Goal: Transaction & Acquisition: Book appointment/travel/reservation

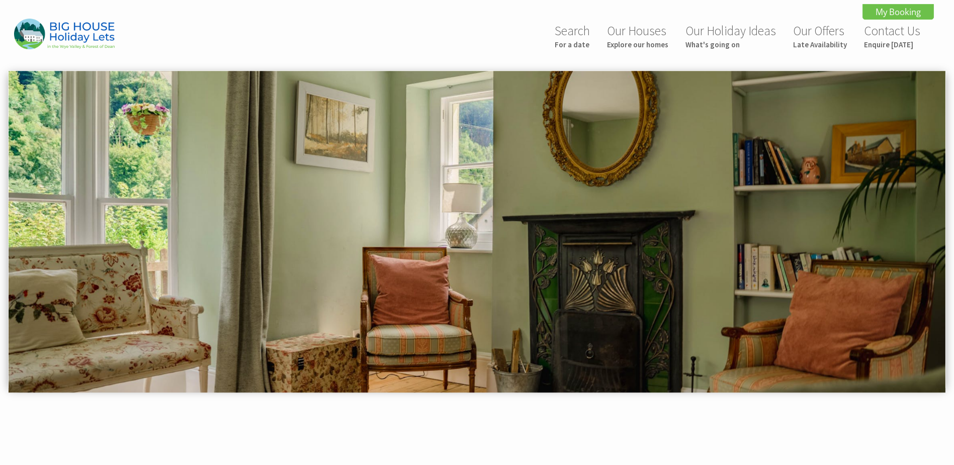
scroll to position [420, 0]
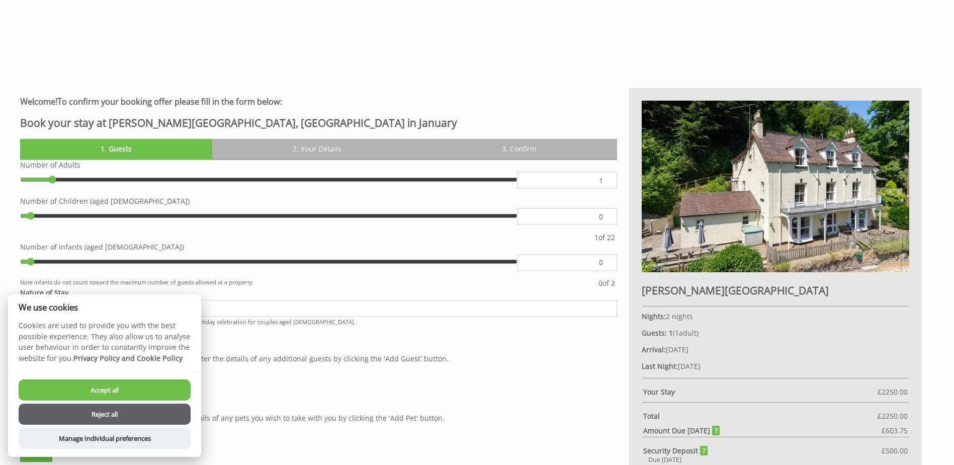
click at [85, 389] on button "Accept all" at bounding box center [105, 389] width 172 height 21
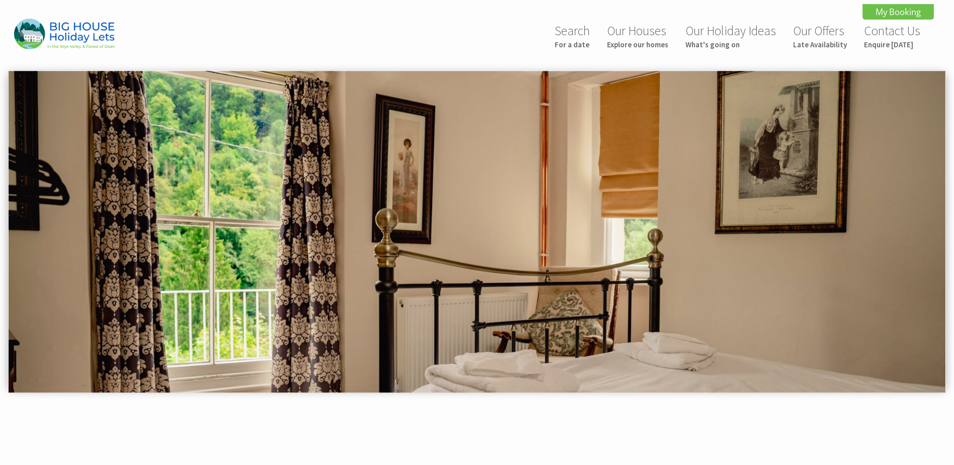
scroll to position [420, 0]
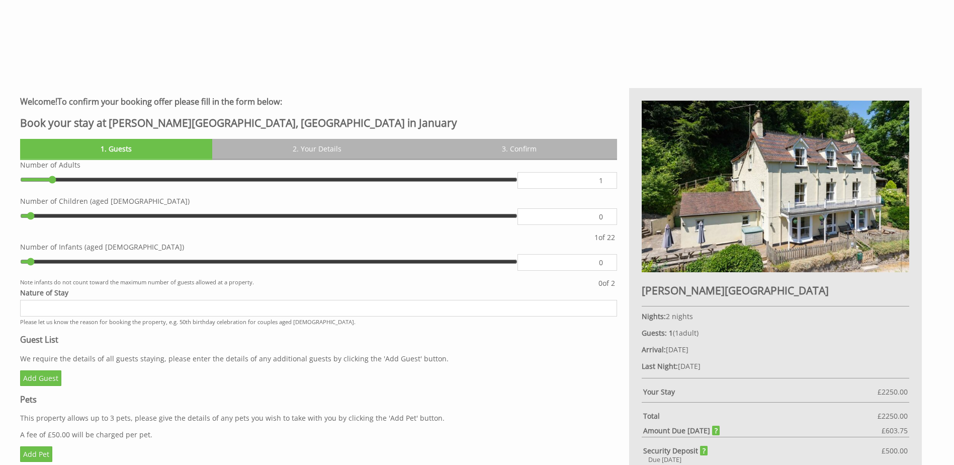
drag, startPoint x: 593, startPoint y: 184, endPoint x: 631, endPoint y: 183, distance: 37.7
click at [631, 183] on div "Welcome! To confirm your booking offer please fill in the form below: Book your…" at bounding box center [470, 292] width 913 height 409
type input "27"
type input "22"
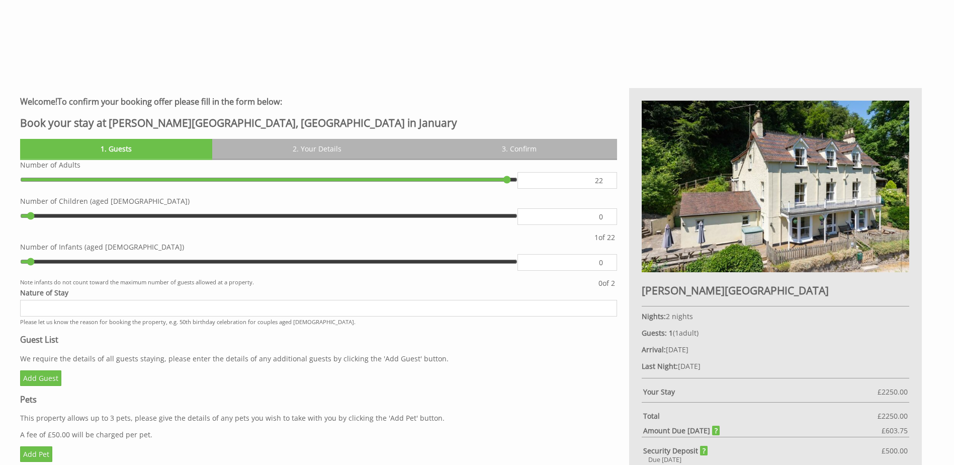
click at [526, 386] on div "Please Note: You have added 0 guest s above the base occupancy which incurs a f…" at bounding box center [318, 326] width 597 height 332
click at [152, 307] on input "Nature of Stay" at bounding box center [318, 308] width 597 height 17
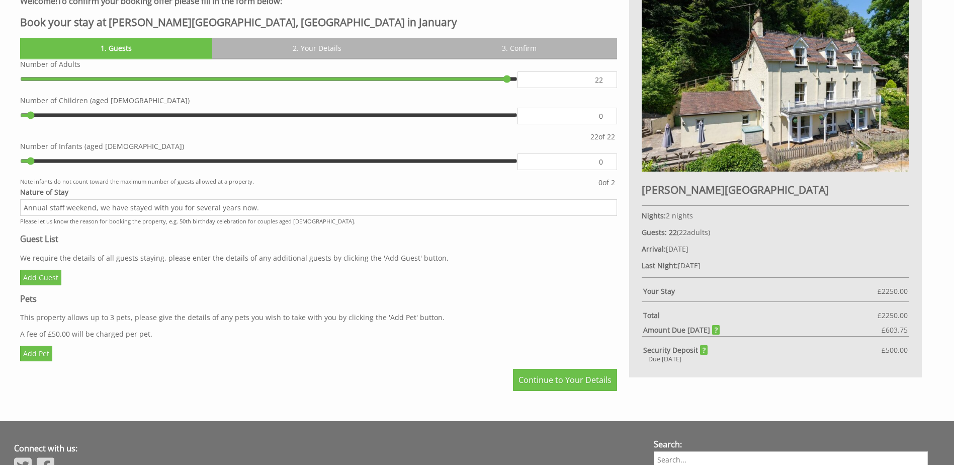
scroll to position [571, 0]
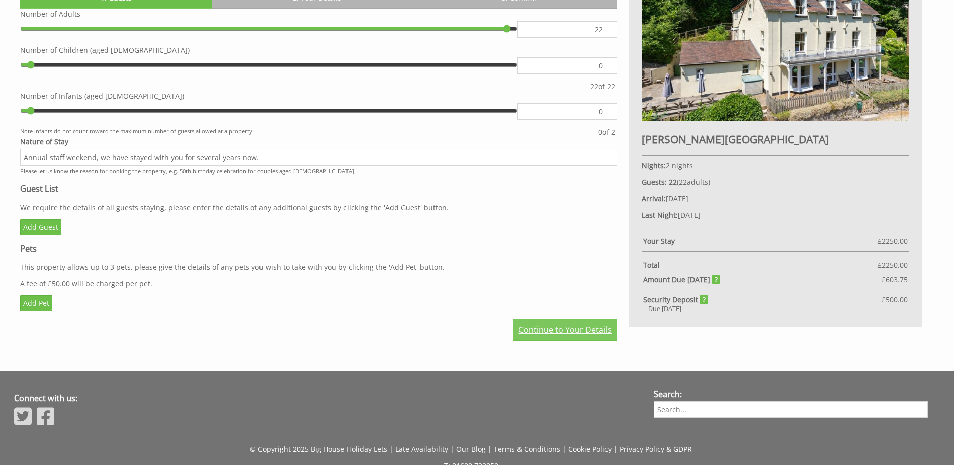
type input "Annual staff weekend, we have stayed with you for several years now."
click at [570, 334] on link "Continue to Your Details" at bounding box center [565, 329] width 104 height 22
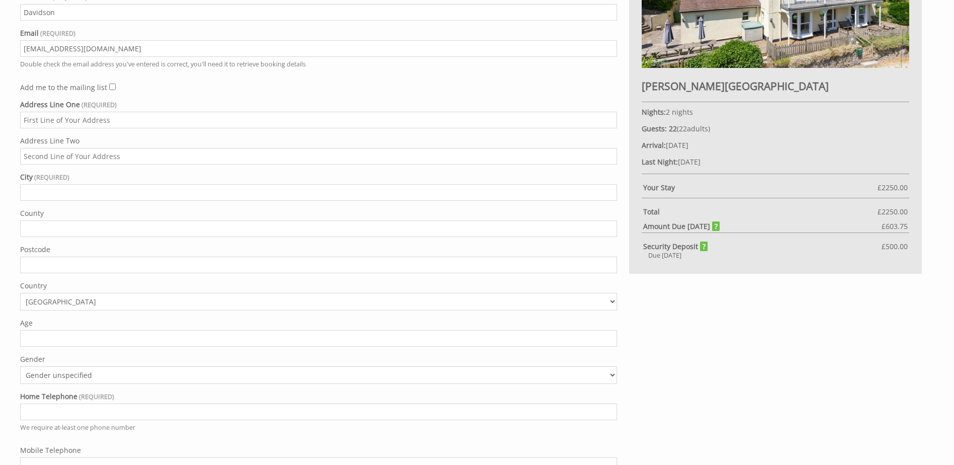
scroll to position [571, 0]
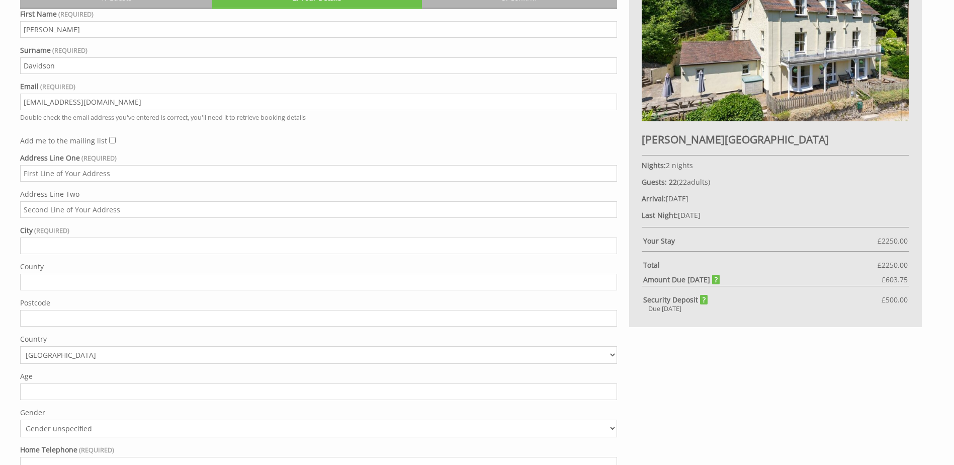
click at [88, 174] on input "Address Line One" at bounding box center [318, 173] width 597 height 17
type input "Stroud High School, Beards Lane, Cainscross Rd,"
type input "Stroud"
type input "Gloucestershire"
type input "GL5 4HF"
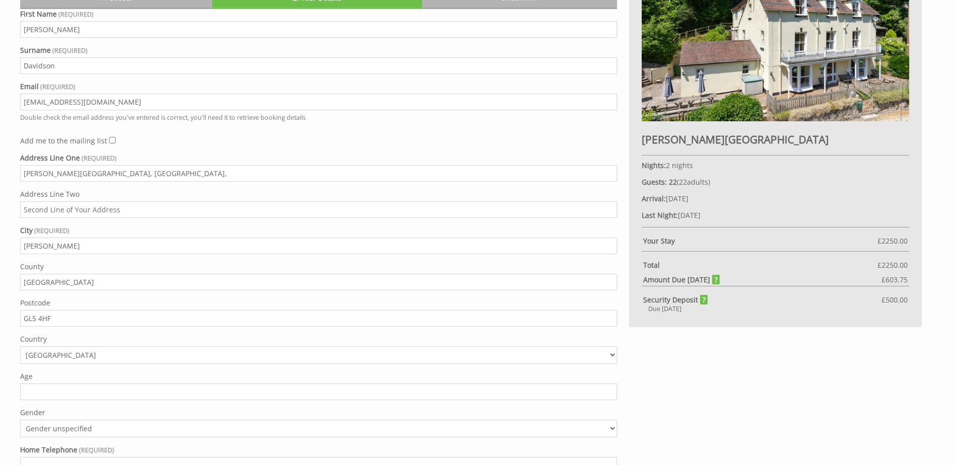
type input "01453764441"
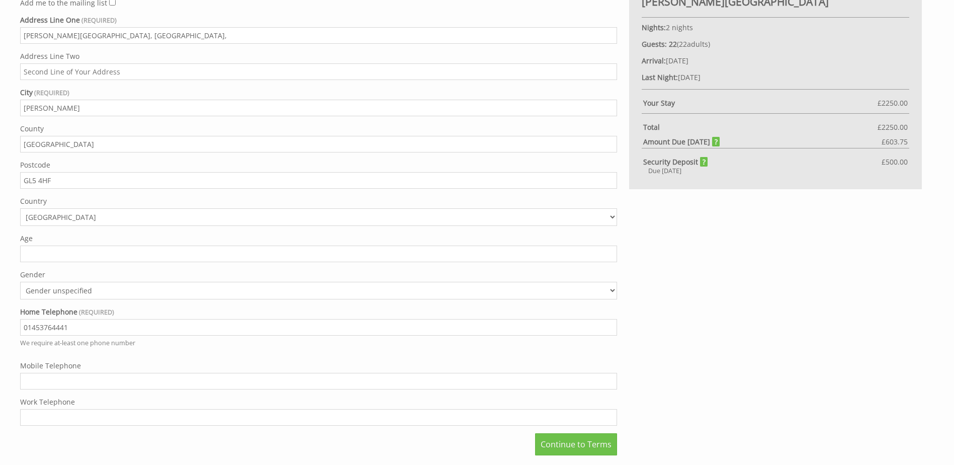
scroll to position [722, 0]
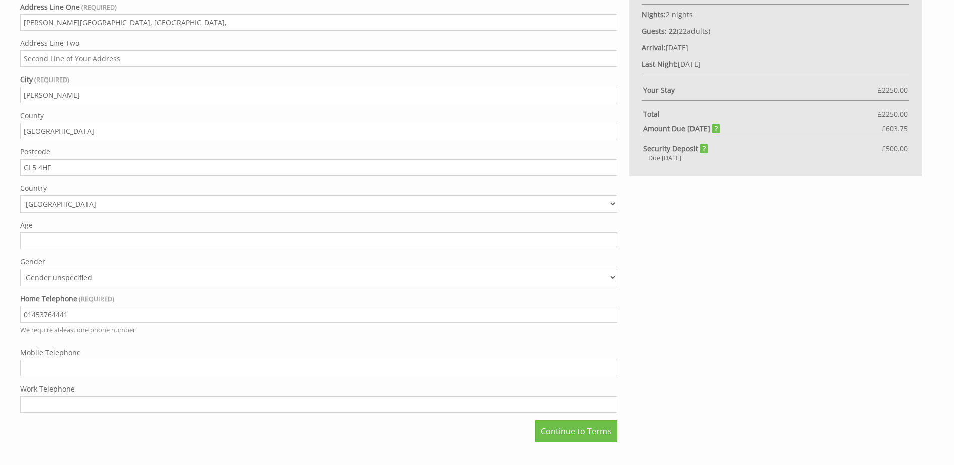
click at [260, 278] on select "Gender unspecified Gender male Gender female" at bounding box center [318, 277] width 597 height 18
select select "gender_female"
click at [20, 268] on select "Gender unspecified Gender male Gender female" at bounding box center [318, 277] width 597 height 18
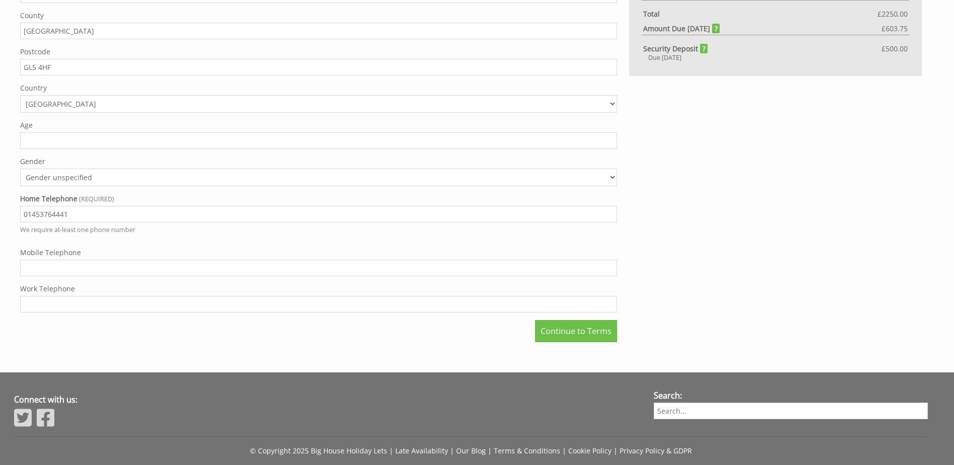
scroll to position [822, 0]
click at [588, 326] on link "Continue to Terms" at bounding box center [576, 330] width 82 height 22
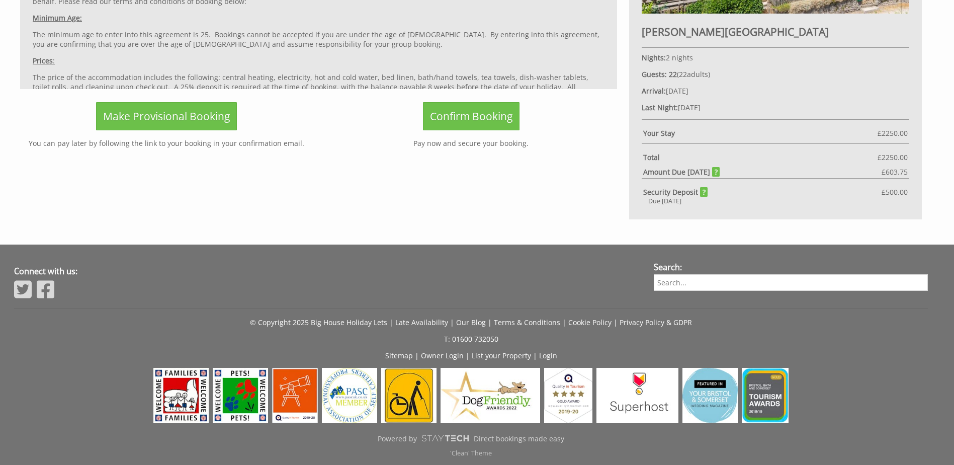
scroll to position [420, 0]
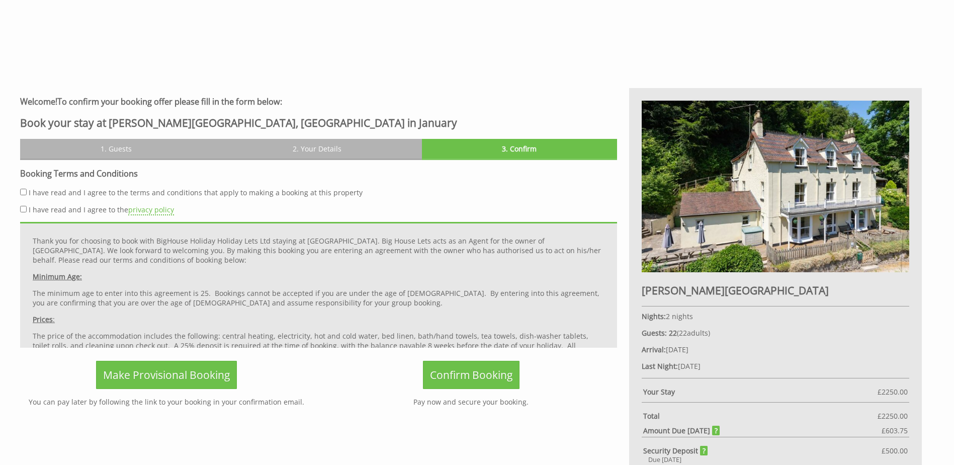
click at [22, 193] on input "I have read and I agree to the terms and conditions that apply to making a book…" at bounding box center [23, 192] width 7 height 7
checkbox input "true"
click at [22, 211] on input "I have read and I agree to the privacy policy" at bounding box center [23, 209] width 7 height 7
checkbox input "true"
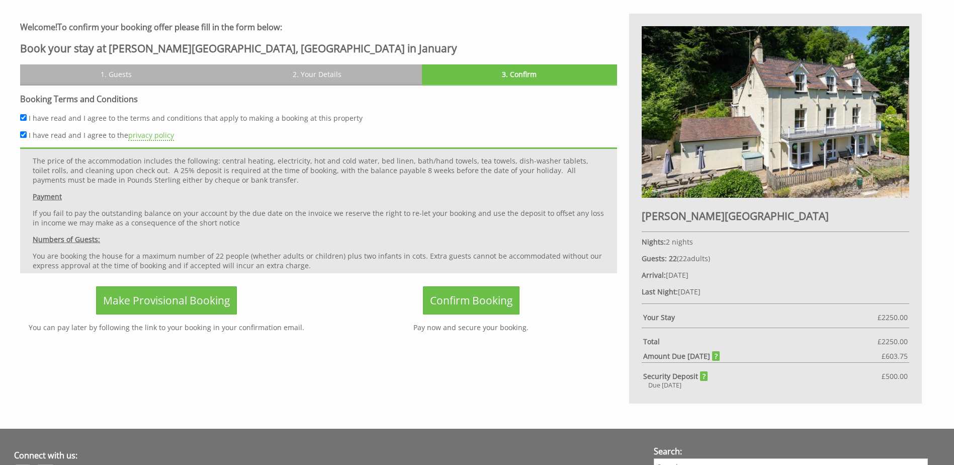
scroll to position [521, 0]
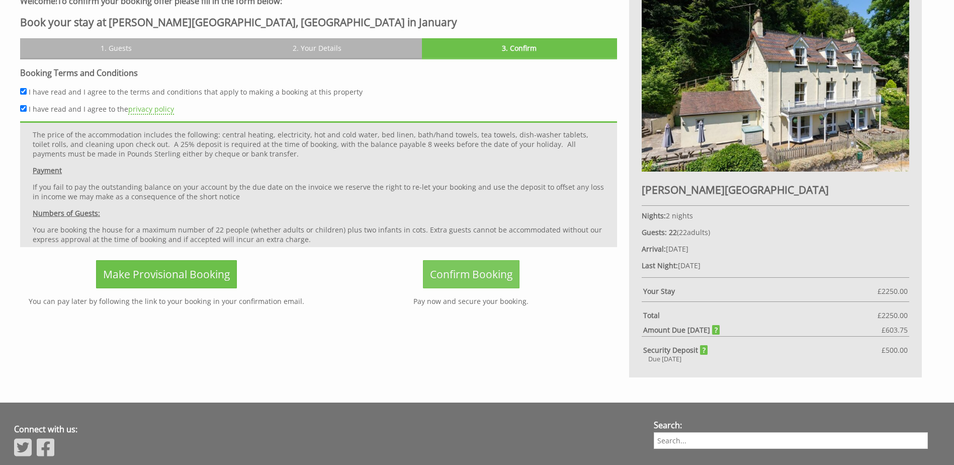
click at [443, 267] on span "Confirm Booking" at bounding box center [471, 274] width 82 height 14
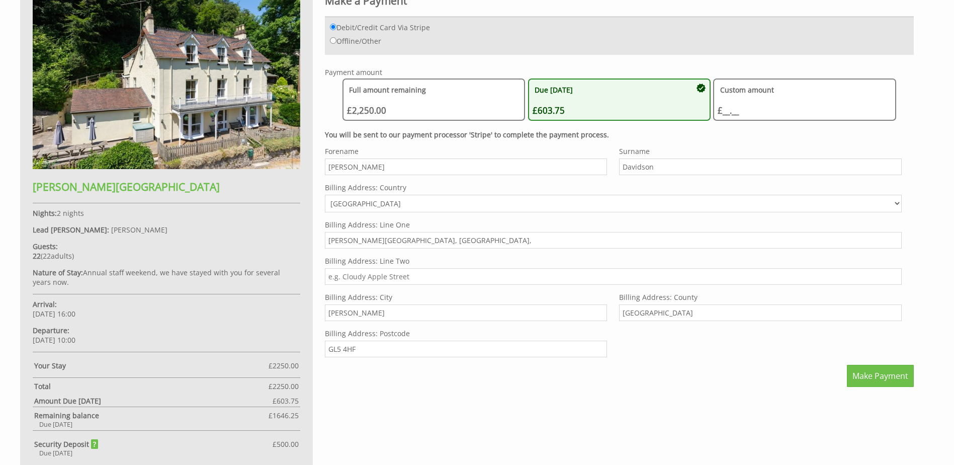
scroll to position [503, 0]
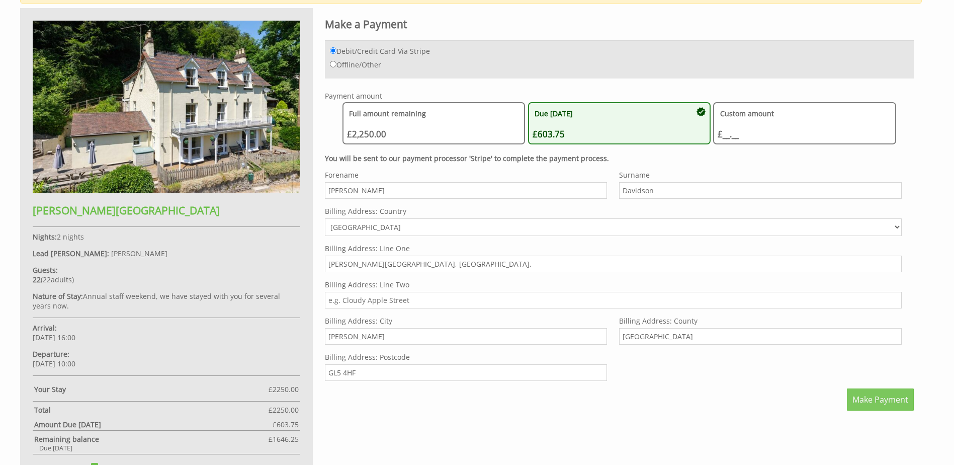
click at [890, 397] on span "Make Payment" at bounding box center [880, 399] width 56 height 11
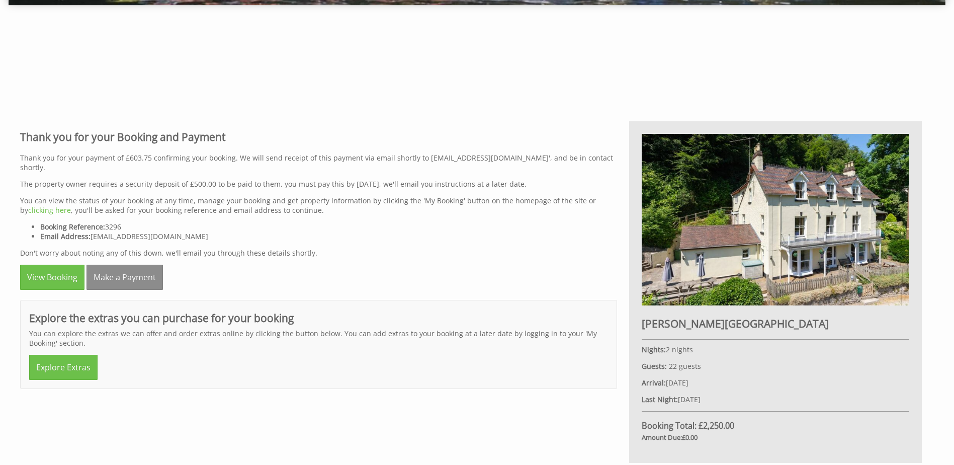
scroll to position [503, 0]
